Goal: Complete application form: Complete application form

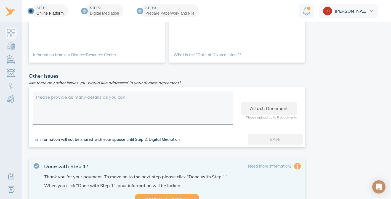
scroll to position [261, 0]
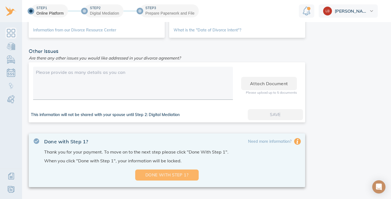
click at [182, 176] on span "Done with Step 1?" at bounding box center [167, 175] width 46 height 7
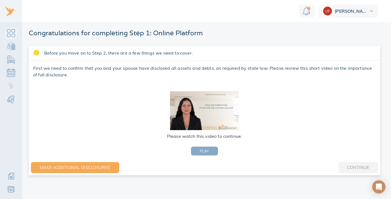
click at [209, 153] on button "PLAY" at bounding box center [204, 151] width 27 height 9
click at [206, 152] on span "PLAY" at bounding box center [204, 151] width 9 height 6
click at [344, 165] on button "Continue" at bounding box center [358, 167] width 40 height 11
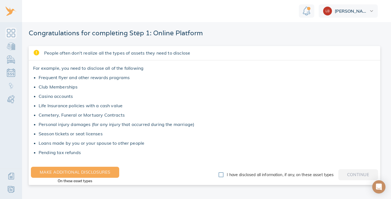
click at [219, 175] on input "I have disclosed all information, if any, on these asset types" at bounding box center [221, 175] width 12 height 12
checkbox input "true"
click at [343, 175] on button "Continue" at bounding box center [358, 174] width 40 height 11
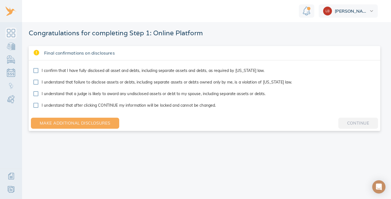
click at [36, 71] on input "I confirm that I have fully disclosed all asset and debts, including separate a…" at bounding box center [36, 71] width 12 height 12
checkbox input "true"
click at [36, 79] on input "I understand that failure to disclose assets or debts, including separate asset…" at bounding box center [36, 82] width 12 height 12
checkbox input "true"
click at [36, 93] on input "I understand that a judge is likely to award any undisclosed assets or debt to …" at bounding box center [36, 94] width 12 height 12
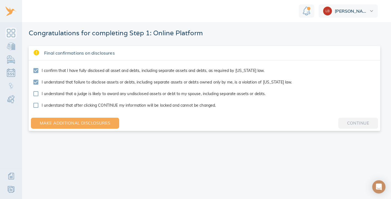
checkbox input "true"
click at [34, 104] on input "I understand that after clicking CONTINUE my information will be locked and can…" at bounding box center [36, 106] width 12 height 12
checkbox input "true"
click at [356, 124] on span "Continue" at bounding box center [358, 123] width 22 height 7
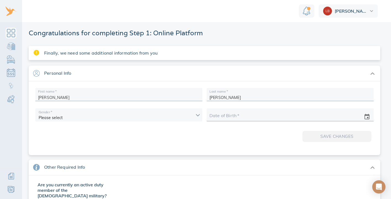
click at [178, 113] on body "Linnea Congratulations for completing Step 1: Online Platform Finally, we need …" at bounding box center [195, 99] width 391 height 199
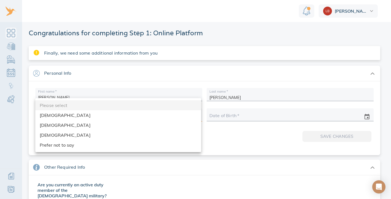
click at [60, 124] on li "Female" at bounding box center [118, 125] width 166 height 10
type input "female"
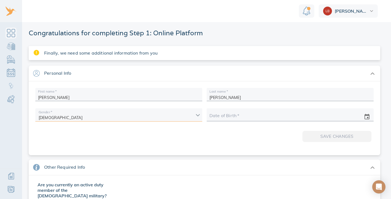
click at [256, 116] on input "text" at bounding box center [284, 117] width 148 height 8
type input "04/04/1979"
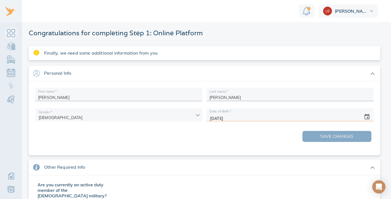
click at [311, 136] on span "Save changes" at bounding box center [336, 136] width 51 height 7
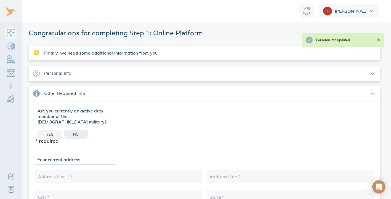
click at [73, 131] on span "No" at bounding box center [76, 134] width 6 height 6
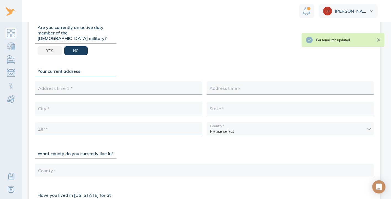
scroll to position [84, 0]
click at [111, 83] on div at bounding box center [118, 88] width 167 height 11
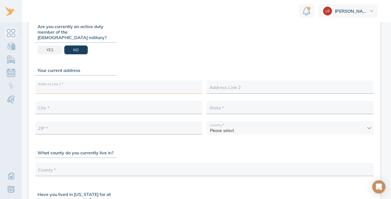
type input "1025 East Cardinal Drive"
click at [101, 103] on div at bounding box center [118, 108] width 167 height 11
type input "Sunnyvale"
click at [231, 105] on input "text" at bounding box center [289, 109] width 161 height 9
type input "CA"
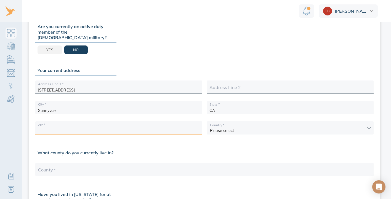
click at [137, 126] on input "text" at bounding box center [118, 130] width 161 height 9
type input "94087"
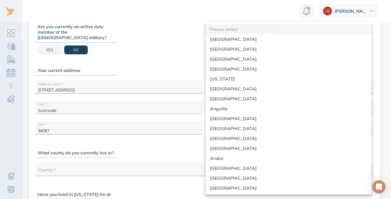
click at [244, 120] on body "Linnea Congratulations for completing Step 1: Online Platform Finally, we need …" at bounding box center [195, 99] width 391 height 199
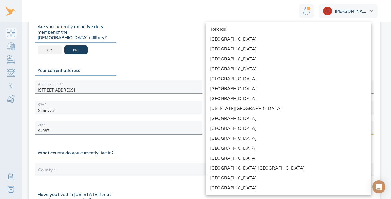
click at [238, 158] on li "United States" at bounding box center [289, 158] width 166 height 10
type input "United States"
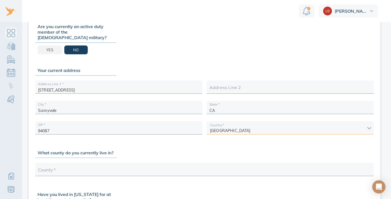
click at [129, 167] on input "text" at bounding box center [204, 171] width 333 height 9
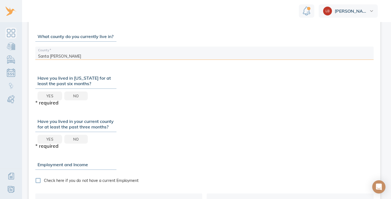
scroll to position [205, 0]
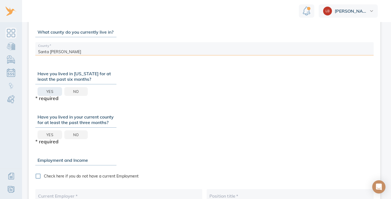
type input "Santa Clara"
click at [44, 87] on button "Yes" at bounding box center [50, 91] width 25 height 9
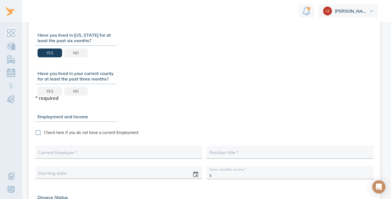
scroll to position [247, 0]
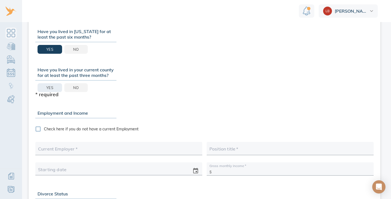
click at [54, 83] on button "Yes" at bounding box center [50, 87] width 25 height 9
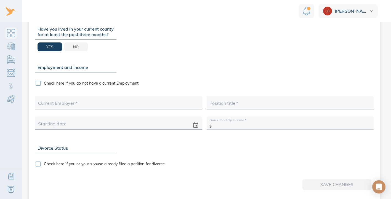
scroll to position [290, 0]
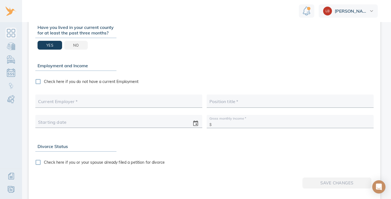
click at [74, 99] on input "text" at bounding box center [118, 103] width 161 height 9
type input "IHSS"
click at [213, 97] on div at bounding box center [290, 102] width 167 height 11
type input "IHS Caregiver"
click at [169, 120] on input "text" at bounding box center [113, 123] width 148 height 8
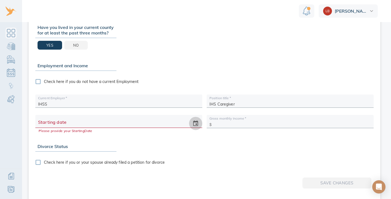
click at [196, 120] on icon "change date" at bounding box center [195, 123] width 7 height 7
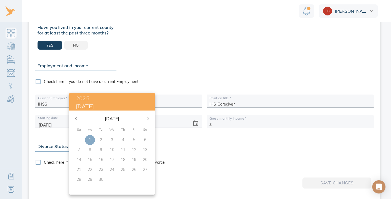
click at [76, 118] on icon "button" at bounding box center [76, 118] width 7 height 7
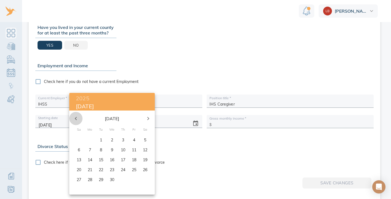
click at [76, 118] on icon "button" at bounding box center [76, 118] width 7 height 7
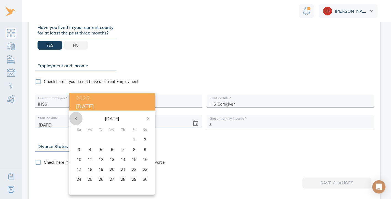
click at [76, 118] on icon "button" at bounding box center [76, 118] width 7 height 7
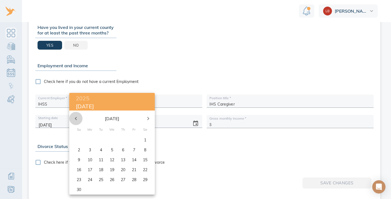
click at [76, 118] on icon "button" at bounding box center [76, 118] width 7 height 7
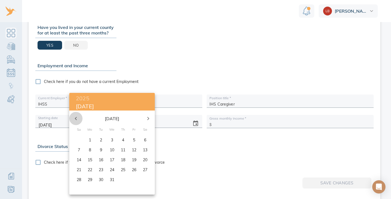
click at [76, 118] on icon "button" at bounding box center [76, 118] width 7 height 7
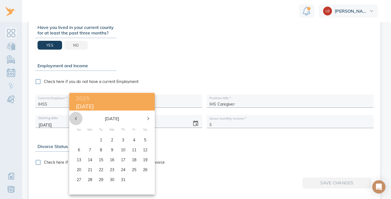
click at [76, 118] on icon "button" at bounding box center [76, 118] width 7 height 7
click at [149, 118] on icon "button" at bounding box center [148, 118] width 7 height 7
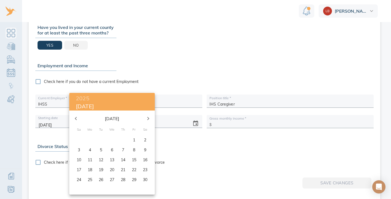
click at [149, 118] on icon "button" at bounding box center [148, 118] width 7 height 7
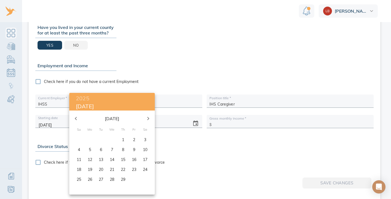
click at [149, 118] on icon "button" at bounding box center [148, 118] width 7 height 7
click at [146, 139] on p "1" at bounding box center [145, 140] width 2 height 6
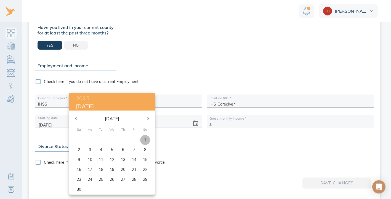
type input "06/01/2024"
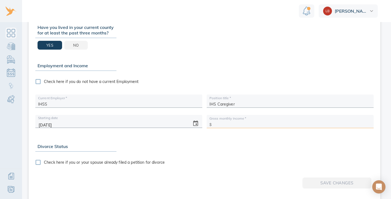
click at [225, 120] on input "text" at bounding box center [292, 123] width 157 height 9
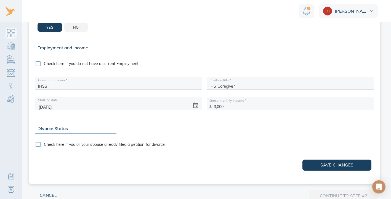
scroll to position [318, 0]
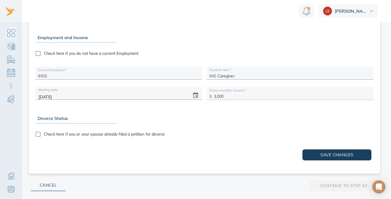
type input "3,000"
click at [74, 113] on div "Divorce Status" at bounding box center [75, 118] width 81 height 10
click at [39, 129] on input "Check here if you or your spouse already filed a petition for divorce" at bounding box center [38, 135] width 12 height 12
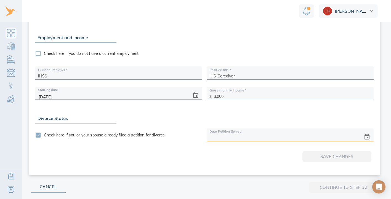
click at [228, 133] on input "text" at bounding box center [284, 137] width 148 height 8
click at [39, 130] on input "Check here if you or your spouse already filed a petition for divorce" at bounding box center [38, 135] width 12 height 12
checkbox input "false"
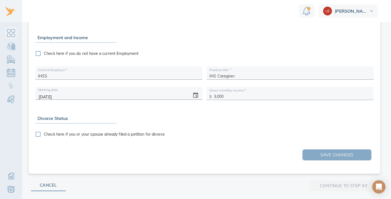
click at [323, 151] on span "Save changes" at bounding box center [336, 154] width 51 height 7
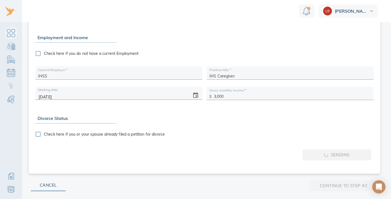
type input "Sunnyvale"
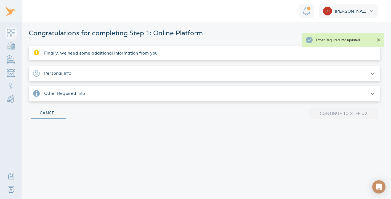
scroll to position [0, 0]
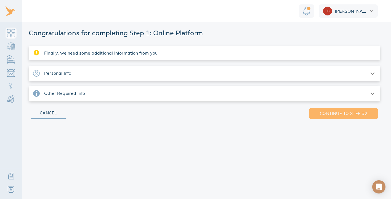
click at [326, 113] on span "Continue to step #2" at bounding box center [343, 113] width 51 height 7
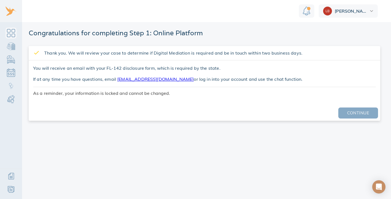
click at [342, 115] on link "Continue" at bounding box center [358, 113] width 40 height 11
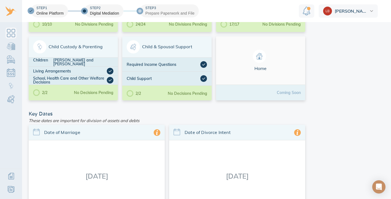
scroll to position [120, 0]
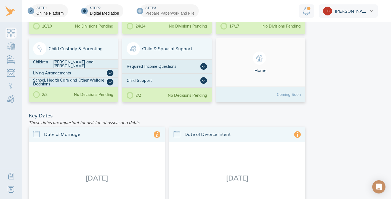
click at [306, 13] on img "Notification" at bounding box center [307, 11] width 8 height 9
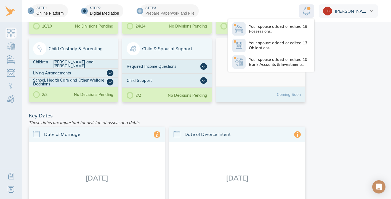
click at [305, 13] on img "Notification" at bounding box center [307, 11] width 8 height 9
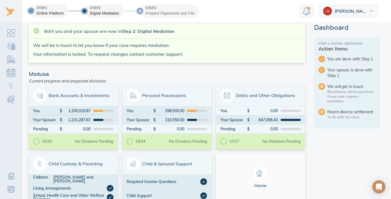
scroll to position [0, 0]
